Goal: Navigation & Orientation: Understand site structure

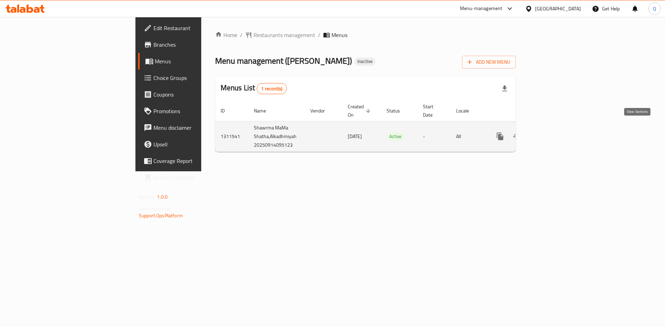
click at [554, 132] on icon "enhanced table" at bounding box center [550, 136] width 8 height 8
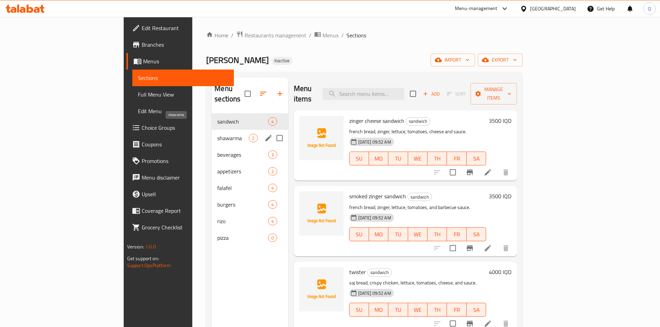
click at [217, 134] on span "shawarma" at bounding box center [233, 138] width 32 height 8
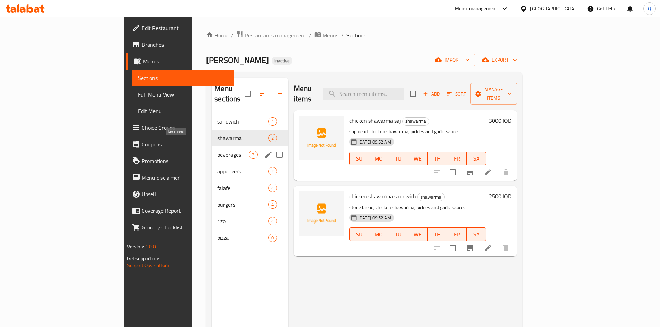
click at [217, 151] on span "beverages" at bounding box center [233, 155] width 32 height 8
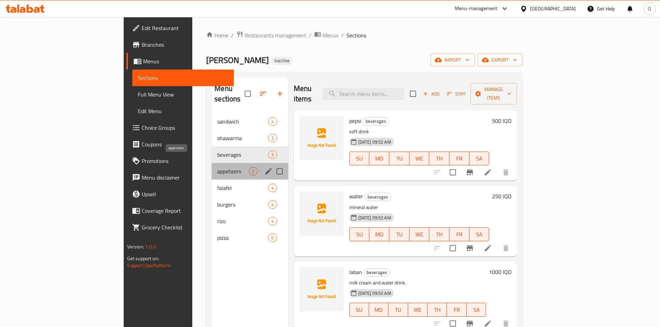
click at [217, 167] on span "appetizers" at bounding box center [233, 171] width 32 height 8
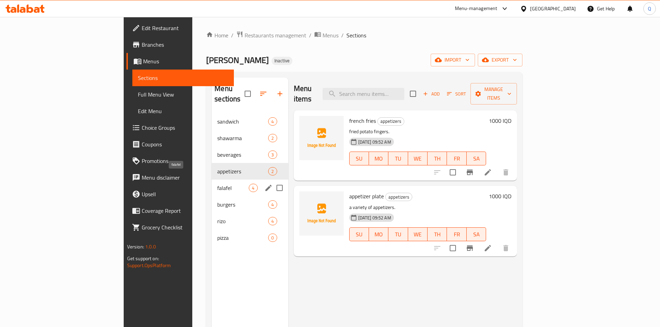
click at [217, 184] on span "falafel" at bounding box center [233, 188] width 32 height 8
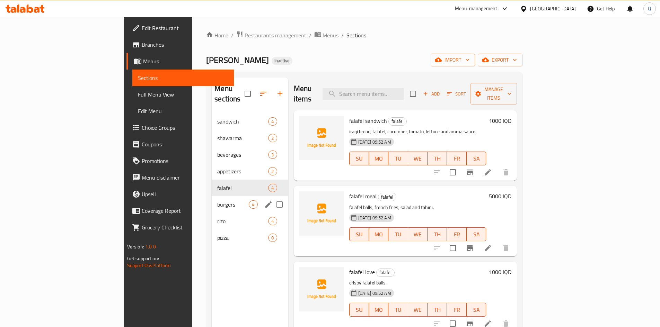
click at [212, 213] on div "[PERSON_NAME] 4" at bounding box center [250, 221] width 76 height 17
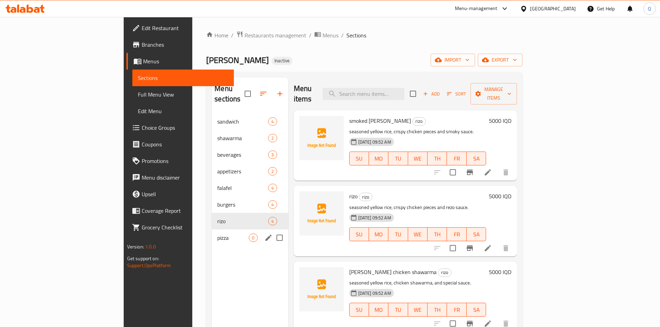
click at [212, 230] on div "pizza 0" at bounding box center [250, 238] width 76 height 17
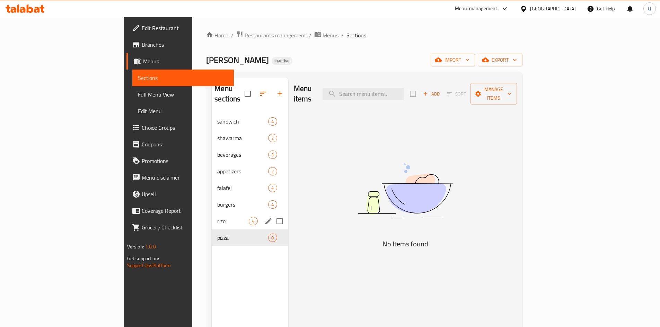
click at [212, 215] on div "[PERSON_NAME] 4" at bounding box center [250, 221] width 76 height 17
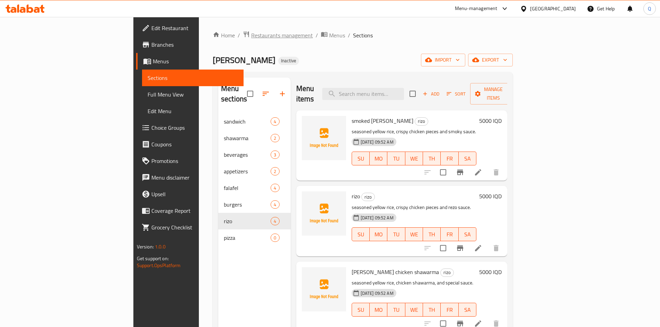
click at [251, 36] on span "Restaurants management" at bounding box center [282, 35] width 62 height 8
